Goal: Transaction & Acquisition: Download file/media

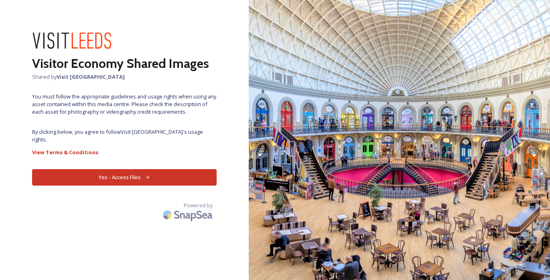
click at [125, 173] on button "Yes - Access Files" at bounding box center [124, 177] width 184 height 16
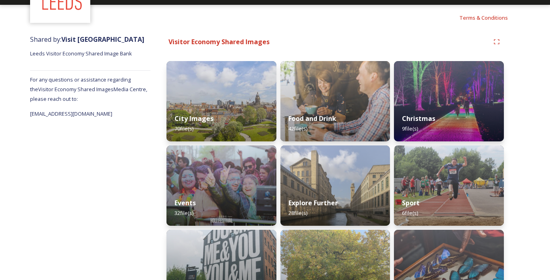
scroll to position [38, 0]
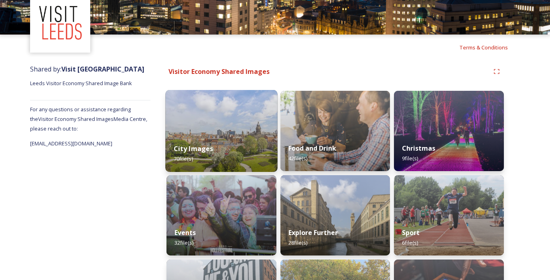
click at [246, 118] on img at bounding box center [221, 131] width 112 height 82
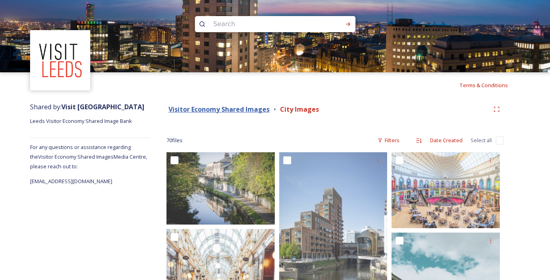
click at [243, 110] on strong "Visitor Economy Shared Images" at bounding box center [218, 109] width 101 height 9
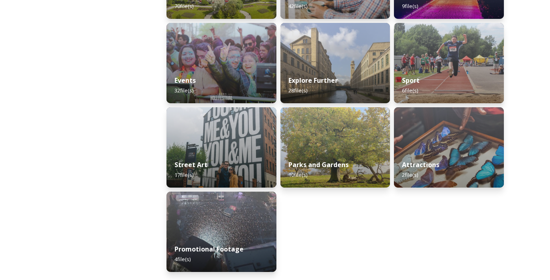
scroll to position [190, 0]
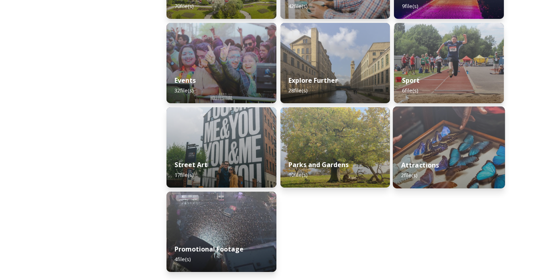
click at [467, 162] on div "Attractions 2 file(s)" at bounding box center [449, 170] width 112 height 36
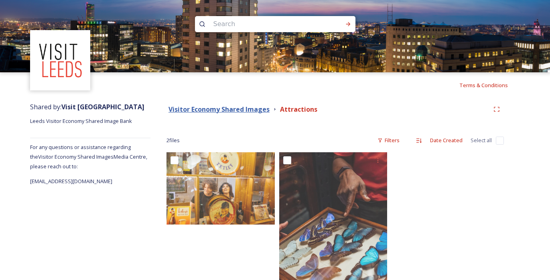
click at [249, 111] on strong "Visitor Economy Shared Images" at bounding box center [218, 109] width 101 height 9
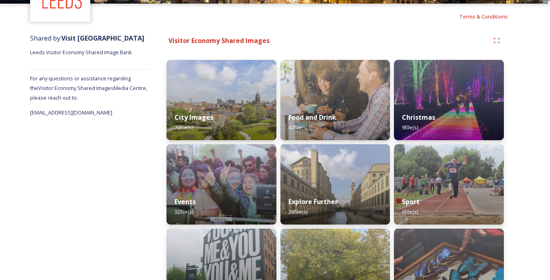
scroll to position [70, 0]
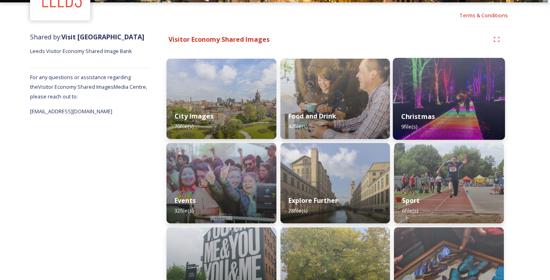
click at [434, 95] on img at bounding box center [449, 99] width 112 height 82
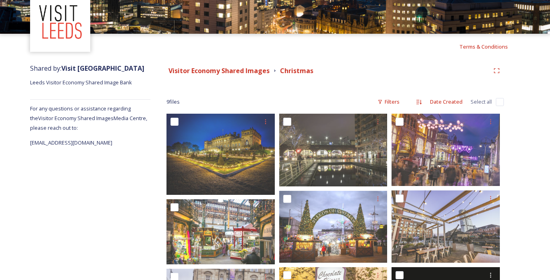
scroll to position [27, 0]
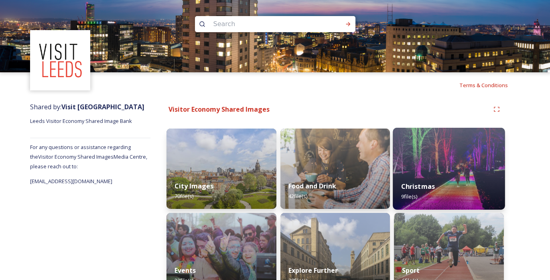
click at [438, 166] on img at bounding box center [449, 169] width 112 height 82
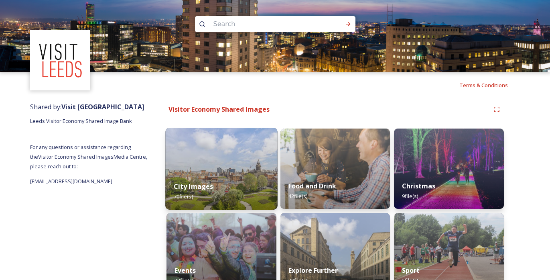
click at [207, 183] on strong "City Images" at bounding box center [194, 186] width 40 height 9
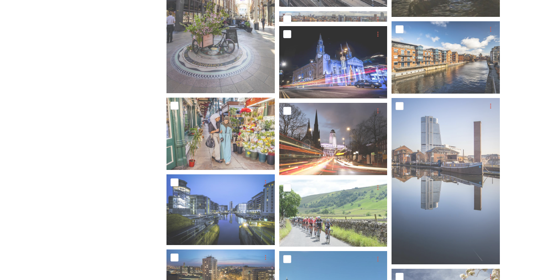
scroll to position [1445, 0]
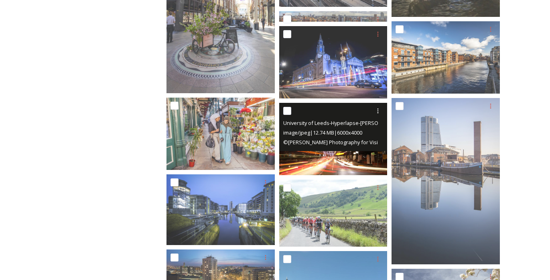
click at [370, 149] on div "University of Leeds-Hyperlapse-[PERSON_NAME] for LCC-2018.jpg image/jpeg | 12.7…" at bounding box center [333, 127] width 108 height 48
click at [292, 111] on div at bounding box center [334, 110] width 102 height 14
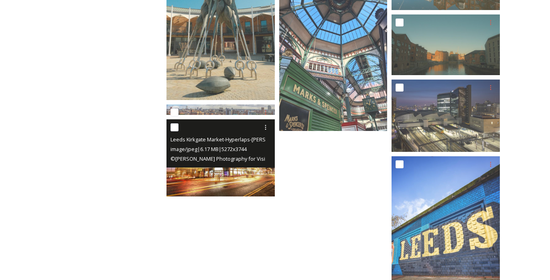
scroll to position [2207, 0]
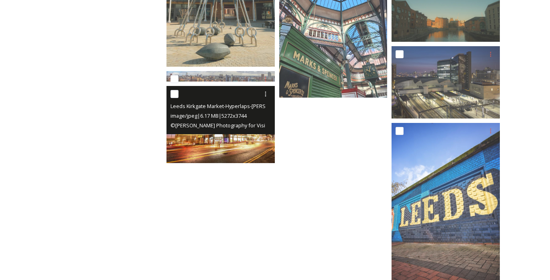
click at [230, 139] on img at bounding box center [220, 124] width 108 height 77
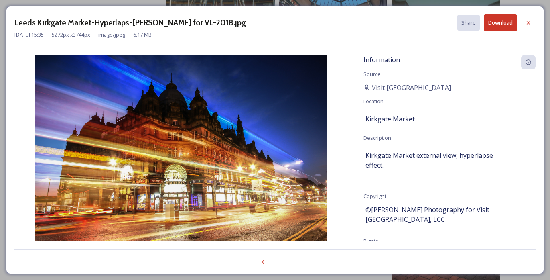
click at [495, 27] on button "Download" at bounding box center [500, 22] width 33 height 16
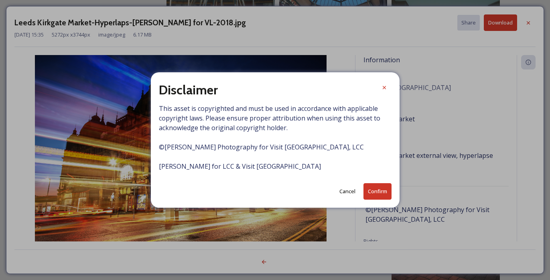
click at [377, 193] on button "Confirm" at bounding box center [377, 191] width 28 height 16
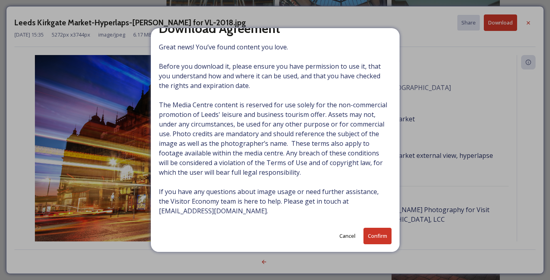
scroll to position [17, 0]
click at [377, 235] on button "Confirm" at bounding box center [377, 236] width 28 height 16
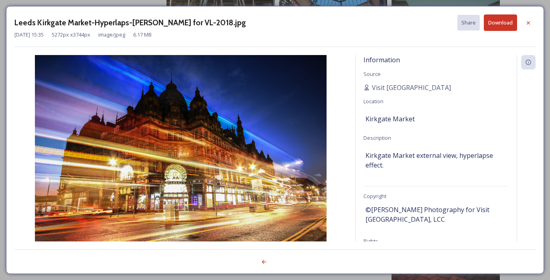
click at [333, 250] on div at bounding box center [274, 257] width 521 height 16
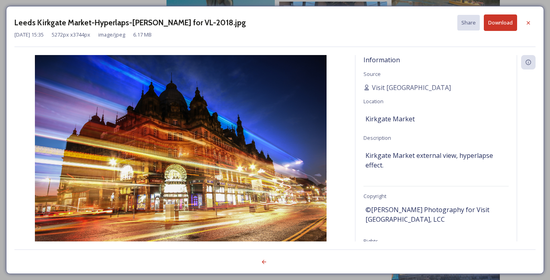
scroll to position [2134, 0]
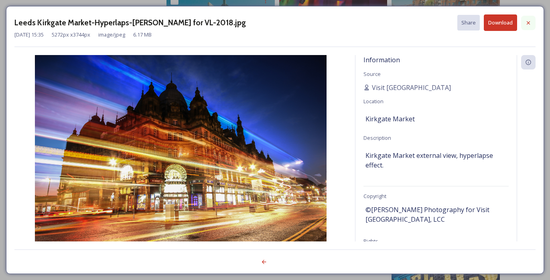
click at [527, 25] on icon at bounding box center [528, 23] width 6 height 6
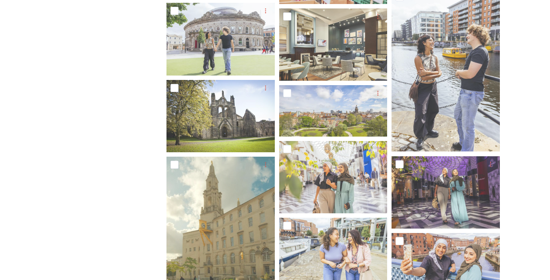
scroll to position [993, 0]
